Goal: Obtain resource: Obtain resource

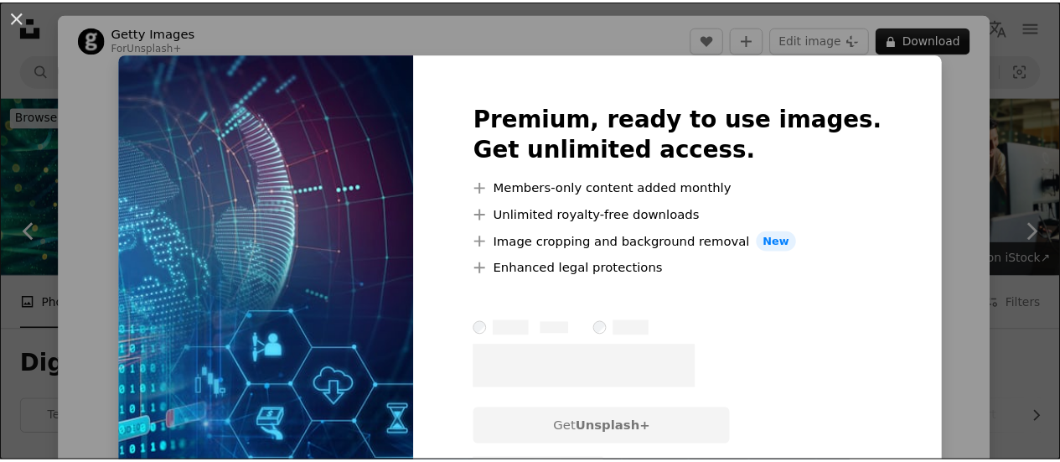
scroll to position [2088, 0]
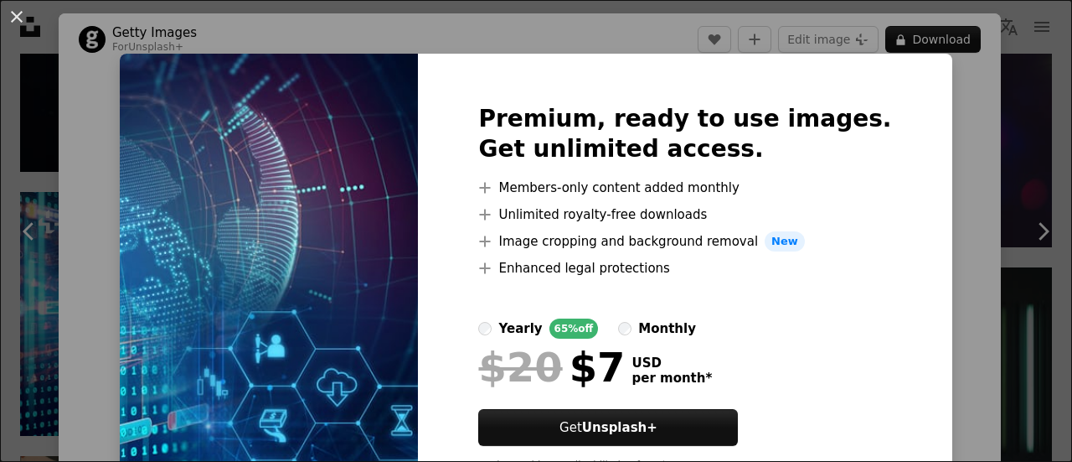
click at [41, 178] on div "An X shape Premium, ready to use images. Get unlimited access. A plus sign Memb…" at bounding box center [536, 231] width 1072 height 462
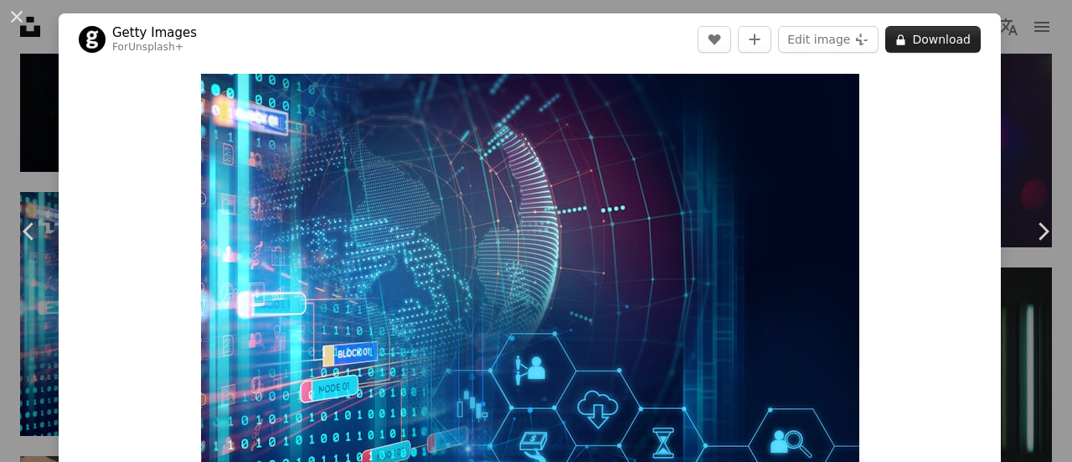
drag, startPoint x: 906, startPoint y: 31, endPoint x: 896, endPoint y: 30, distance: 9.3
click at [896, 30] on button "A lock Download" at bounding box center [934, 39] width 96 height 27
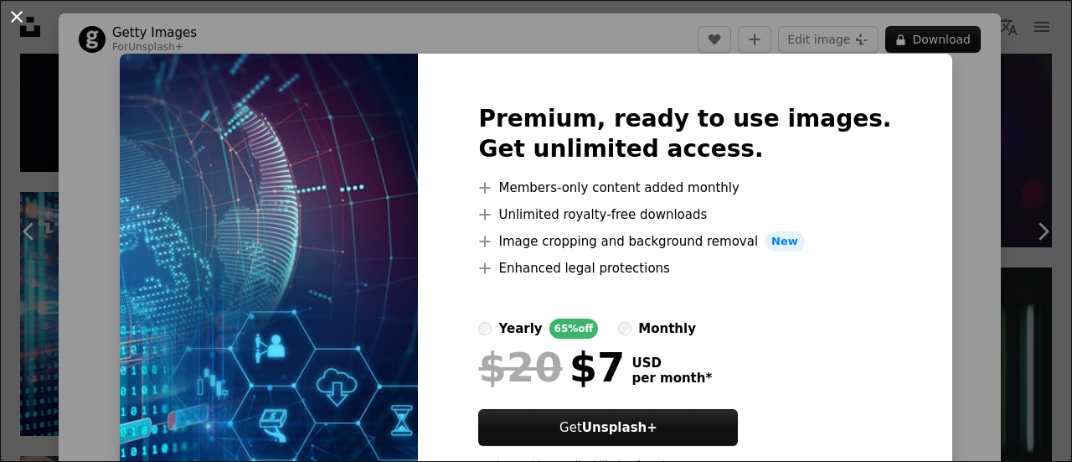
click at [17, 17] on button "An X shape" at bounding box center [17, 17] width 20 height 20
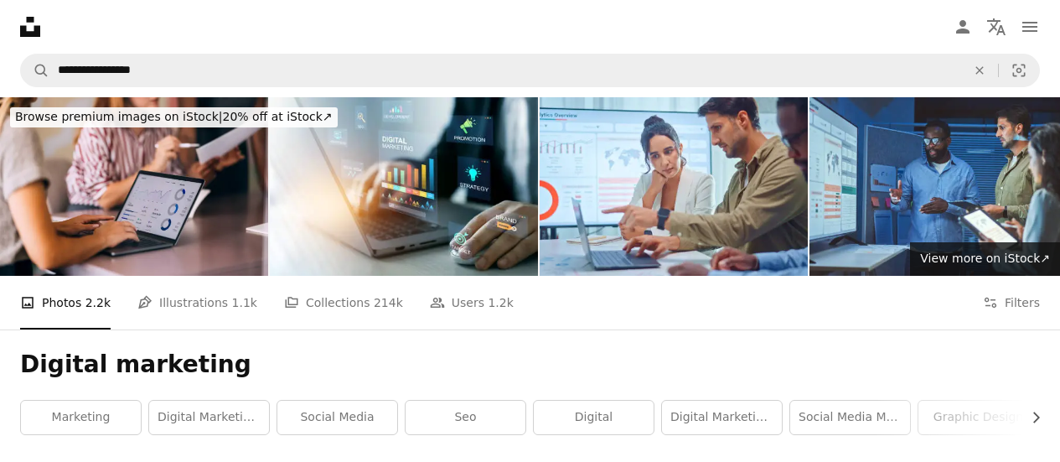
scroll to position [190, 0]
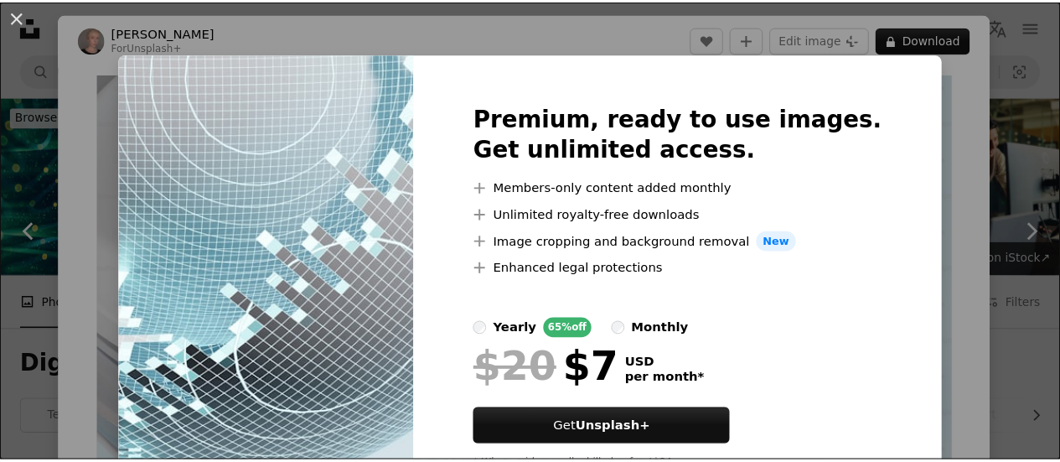
scroll to position [831, 0]
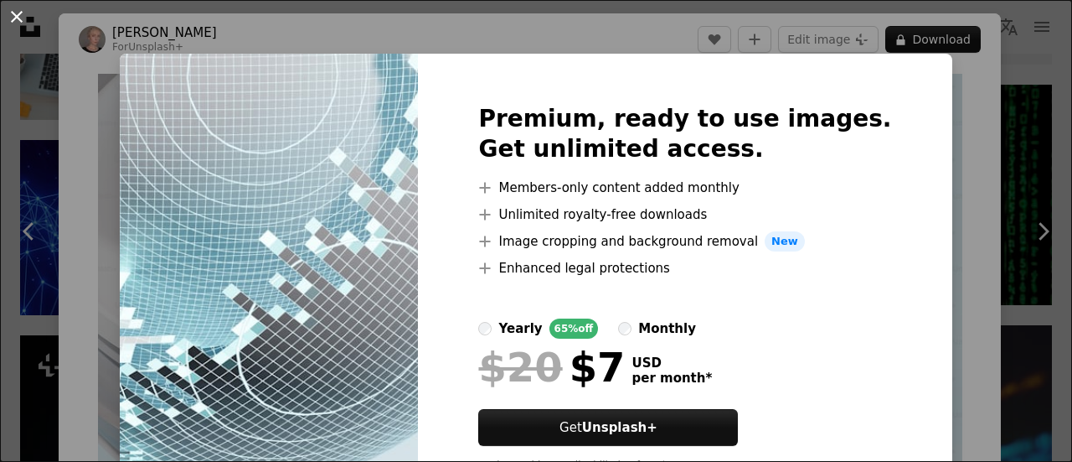
click at [22, 13] on button "An X shape" at bounding box center [17, 17] width 20 height 20
